Goal: Transaction & Acquisition: Purchase product/service

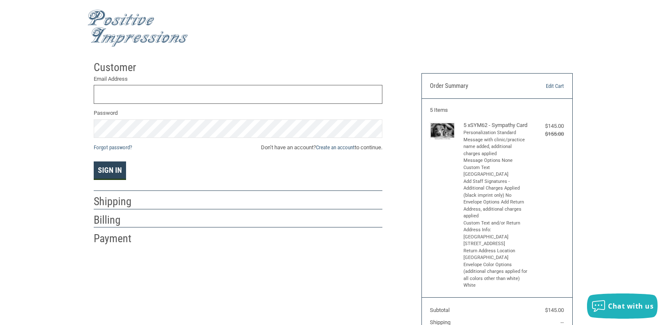
type input "[EMAIL_ADDRESS][DOMAIN_NAME]"
click at [115, 170] on button "Sign In" at bounding box center [110, 170] width 32 height 18
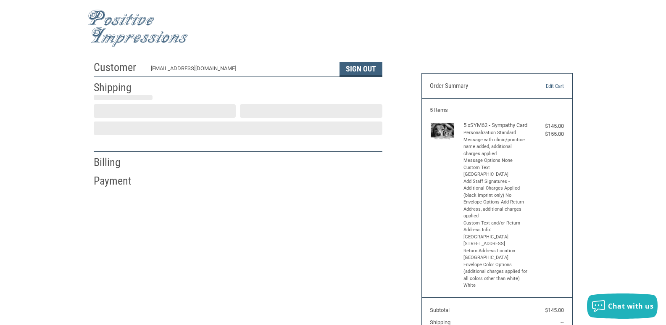
select select "US"
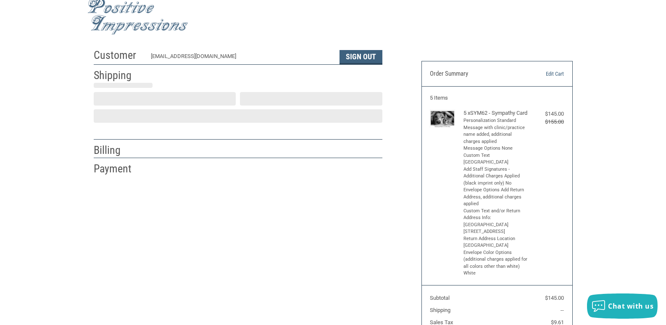
select select "NJ"
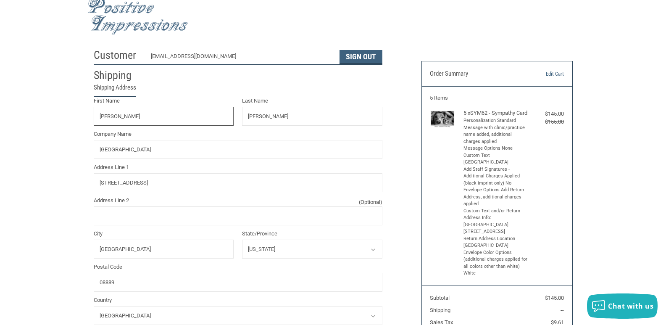
radio input "true"
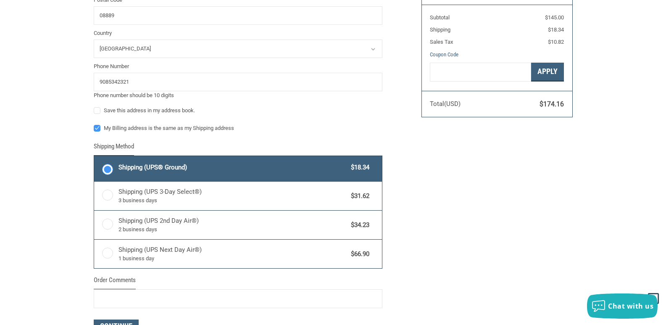
scroll to position [306, 0]
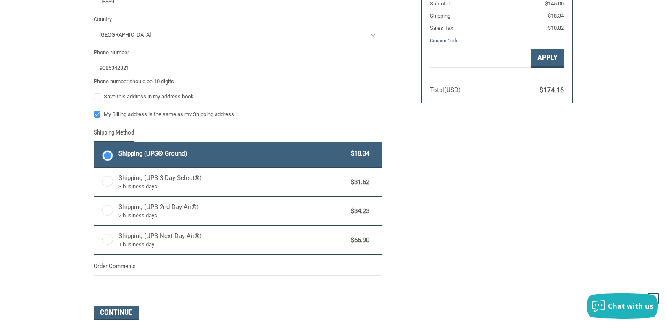
click at [97, 116] on label "My Billing address is the same as my Shipping address" at bounding box center [238, 114] width 289 height 7
click at [94, 110] on input "My Billing address is the same as my Shipping address" at bounding box center [94, 110] width 0 height 0
checkbox input "false"
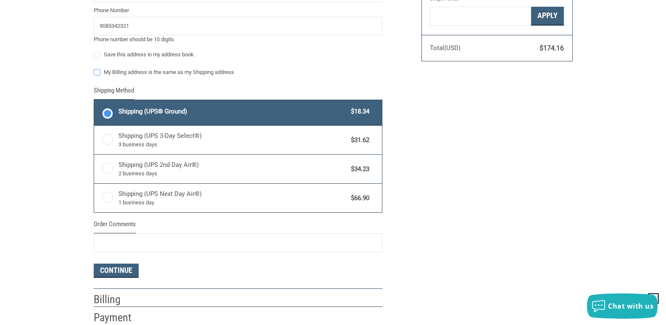
scroll to position [390, 0]
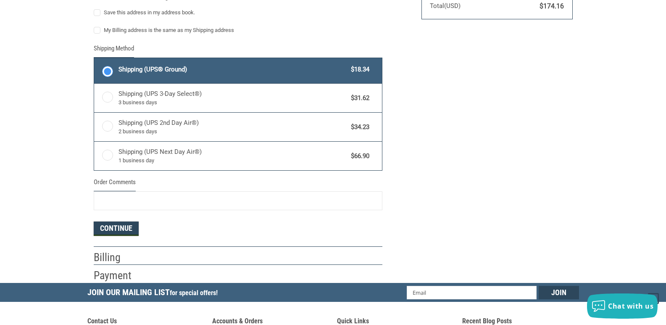
click at [115, 227] on button "Continue" at bounding box center [116, 228] width 45 height 14
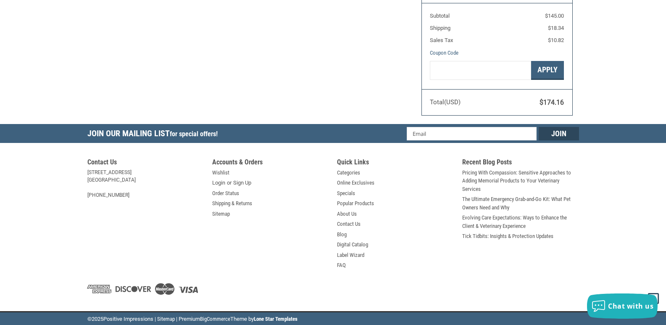
select select "US"
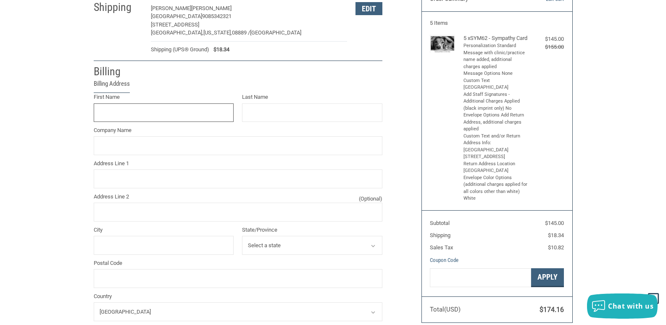
scroll to position [83, 0]
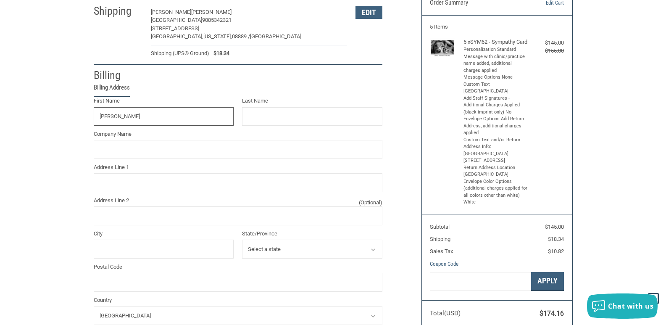
type input "[PERSON_NAME]"
click at [271, 111] on input "Last Name" at bounding box center [312, 116] width 140 height 19
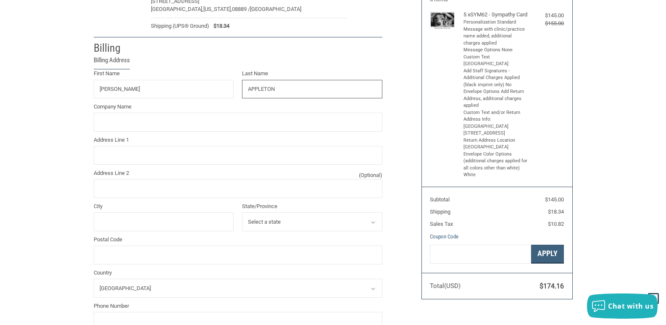
scroll to position [125, 0]
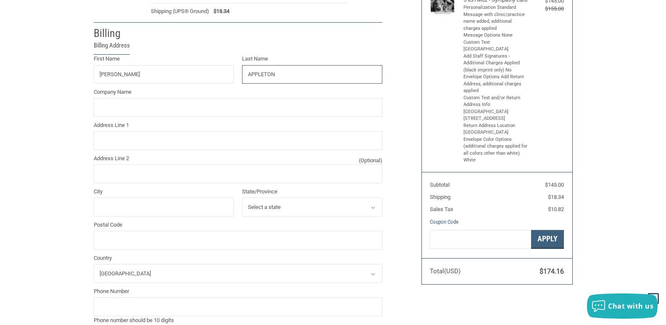
type input "APPLETON"
click at [302, 106] on input "Company Name" at bounding box center [238, 107] width 289 height 19
type input "[GEOGRAPHIC_DATA]"
click at [107, 139] on input "Address Line 1" at bounding box center [238, 140] width 289 height 19
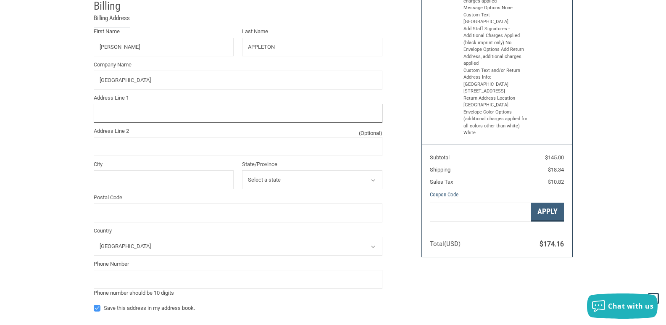
scroll to position [167, 0]
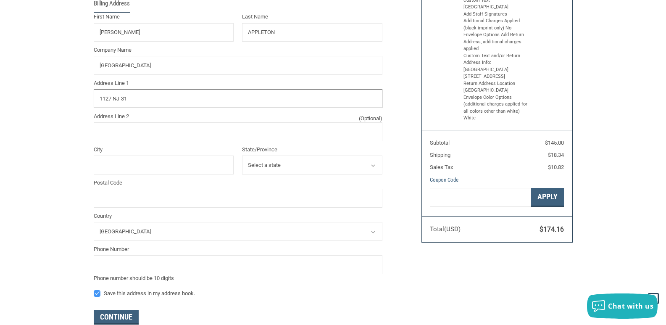
type input "1127 NJ-31"
click at [109, 168] on input "City" at bounding box center [164, 164] width 140 height 19
type input "[GEOGRAPHIC_DATA]"
select select "NJ"
type input "08833"
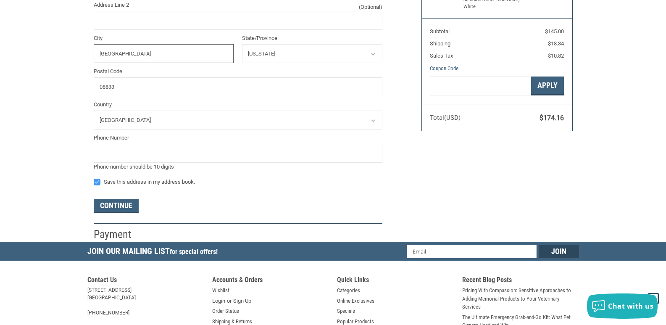
scroll to position [293, 0]
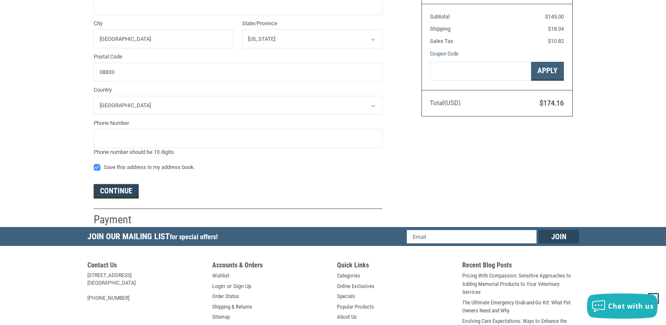
click at [117, 194] on button "Continue" at bounding box center [116, 191] width 45 height 14
click at [173, 140] on input "tel" at bounding box center [238, 138] width 289 height 19
type input "9085342321"
drag, startPoint x: 192, startPoint y: 45, endPoint x: 35, endPoint y: 44, distance: 157.5
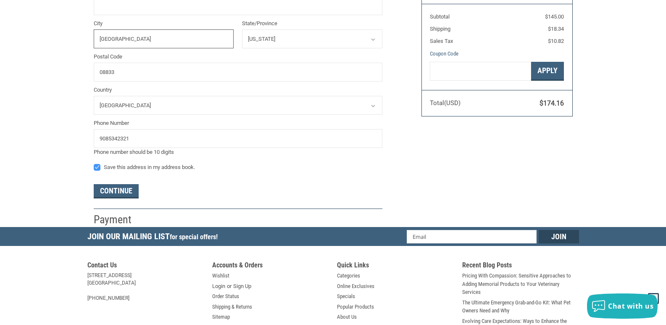
type input "[GEOGRAPHIC_DATA]"
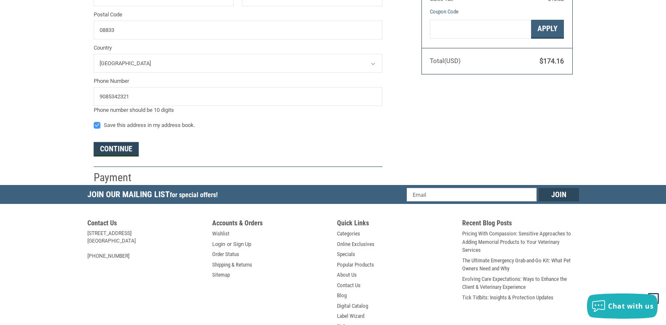
click at [116, 149] on button "Continue" at bounding box center [116, 149] width 45 height 14
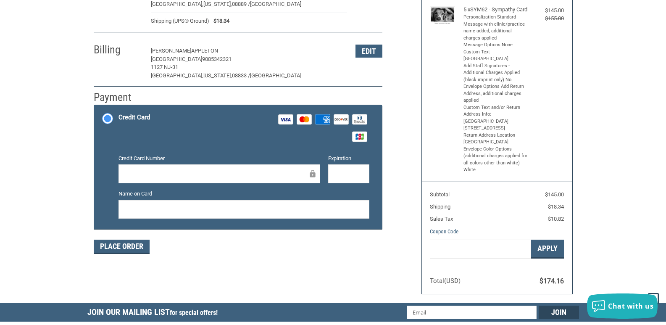
scroll to position [138, 0]
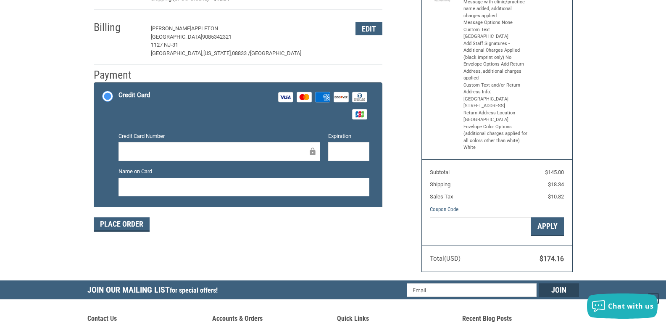
click at [248, 142] on div "Credit Card Number" at bounding box center [219, 147] width 210 height 30
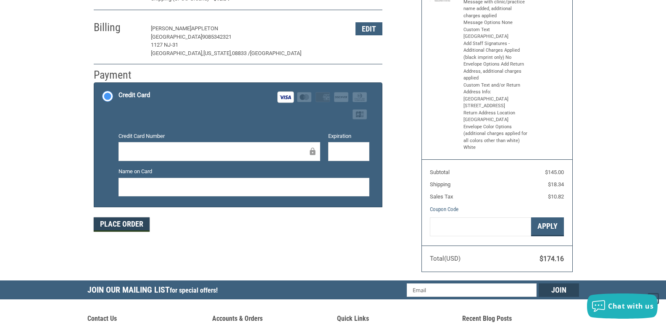
click at [117, 226] on button "Place Order" at bounding box center [122, 224] width 56 height 14
